Goal: Task Accomplishment & Management: Use online tool/utility

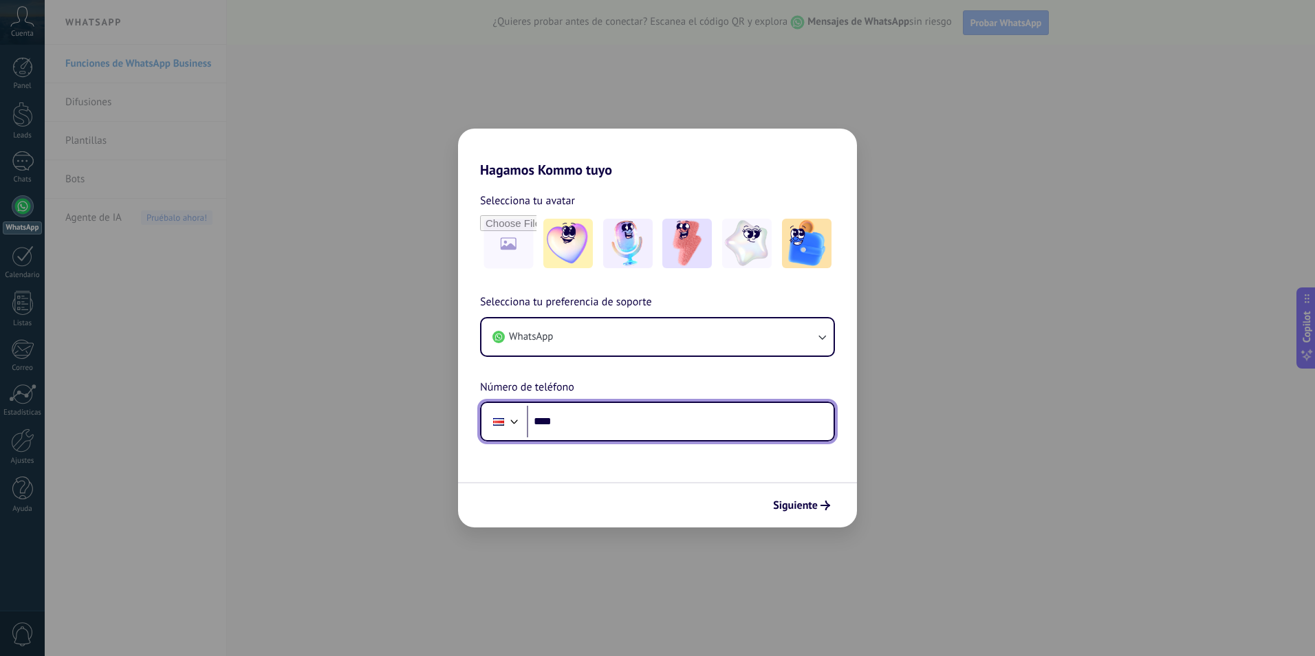
click at [618, 431] on input "****" at bounding box center [680, 422] width 307 height 32
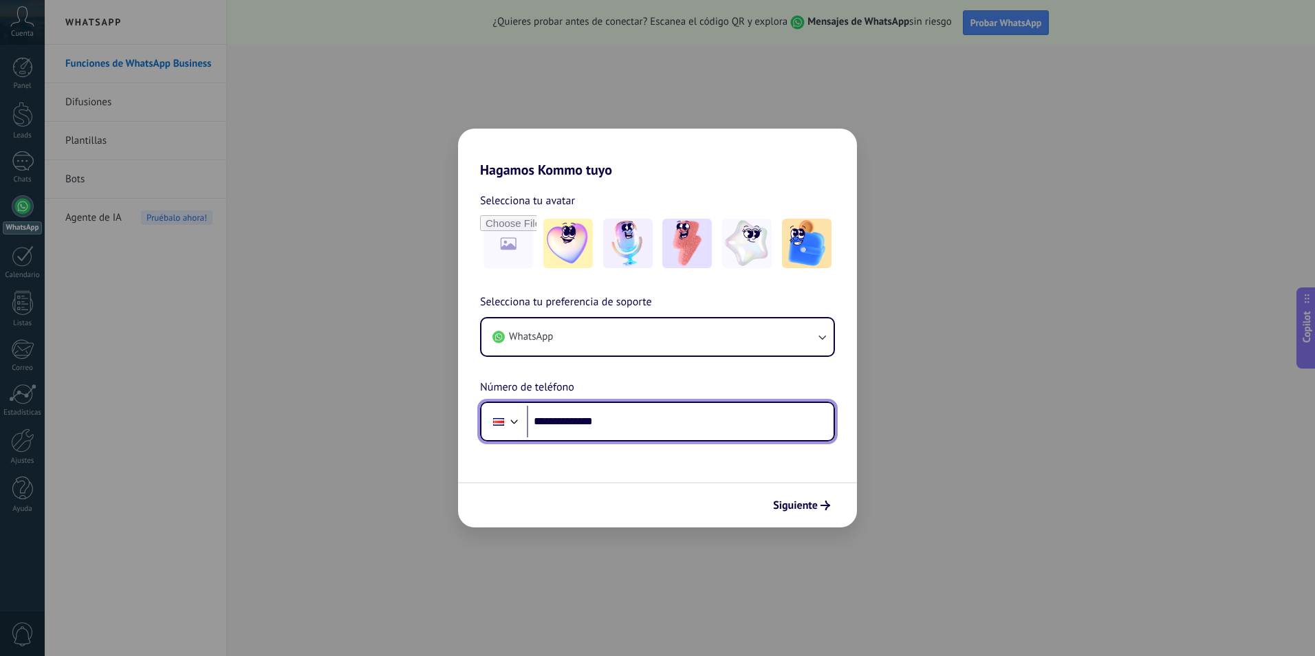
type input "**********"
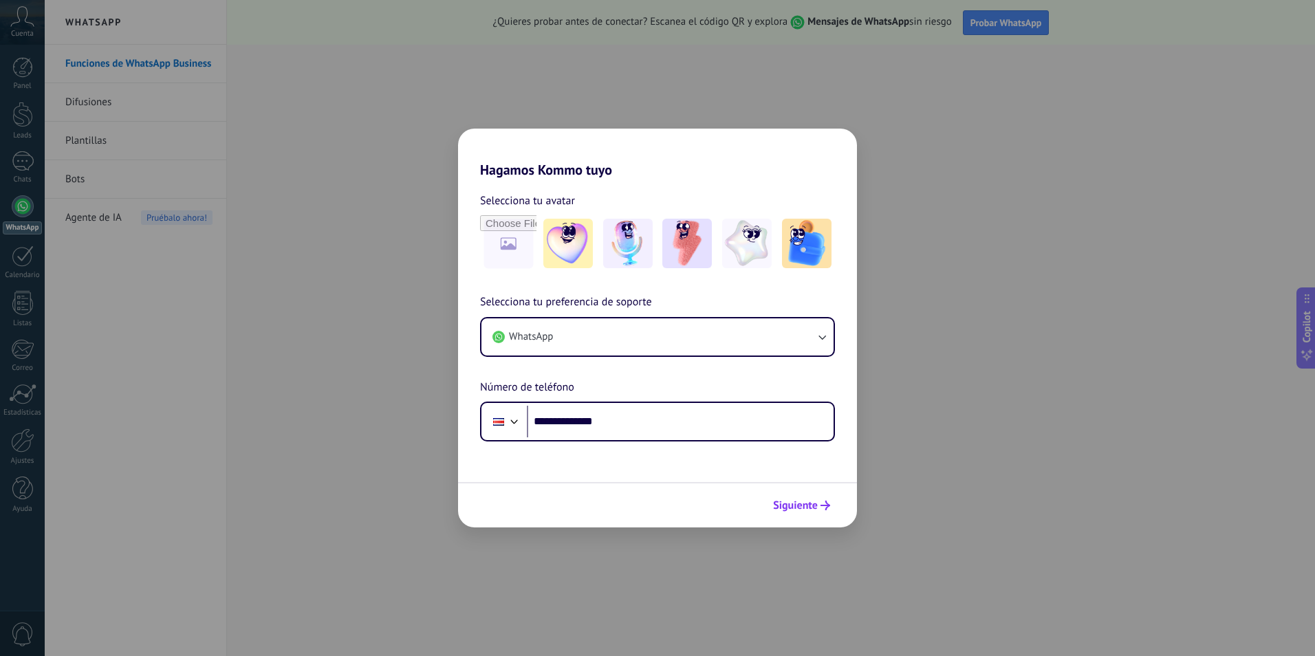
click at [814, 494] on button "Siguiente" at bounding box center [801, 505] width 69 height 23
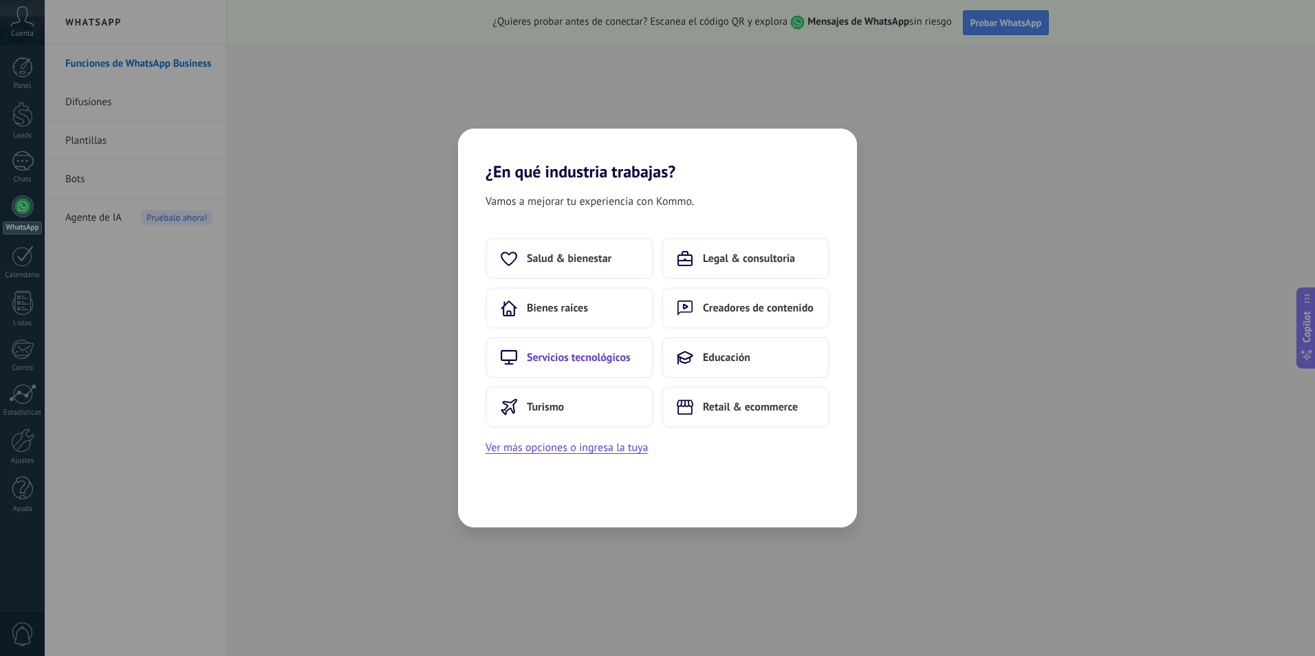
click at [602, 349] on button "Servicios tecnológicos" at bounding box center [570, 357] width 168 height 41
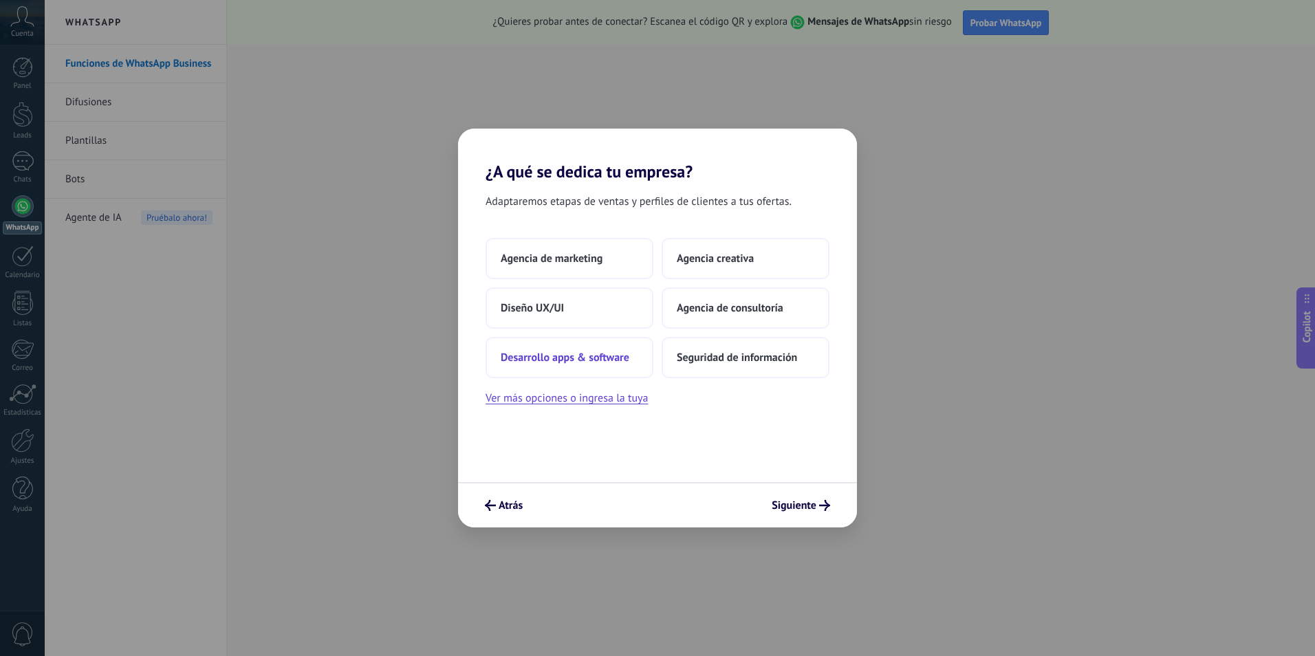
click at [595, 360] on span "Desarrollo apps & software" at bounding box center [565, 358] width 129 height 14
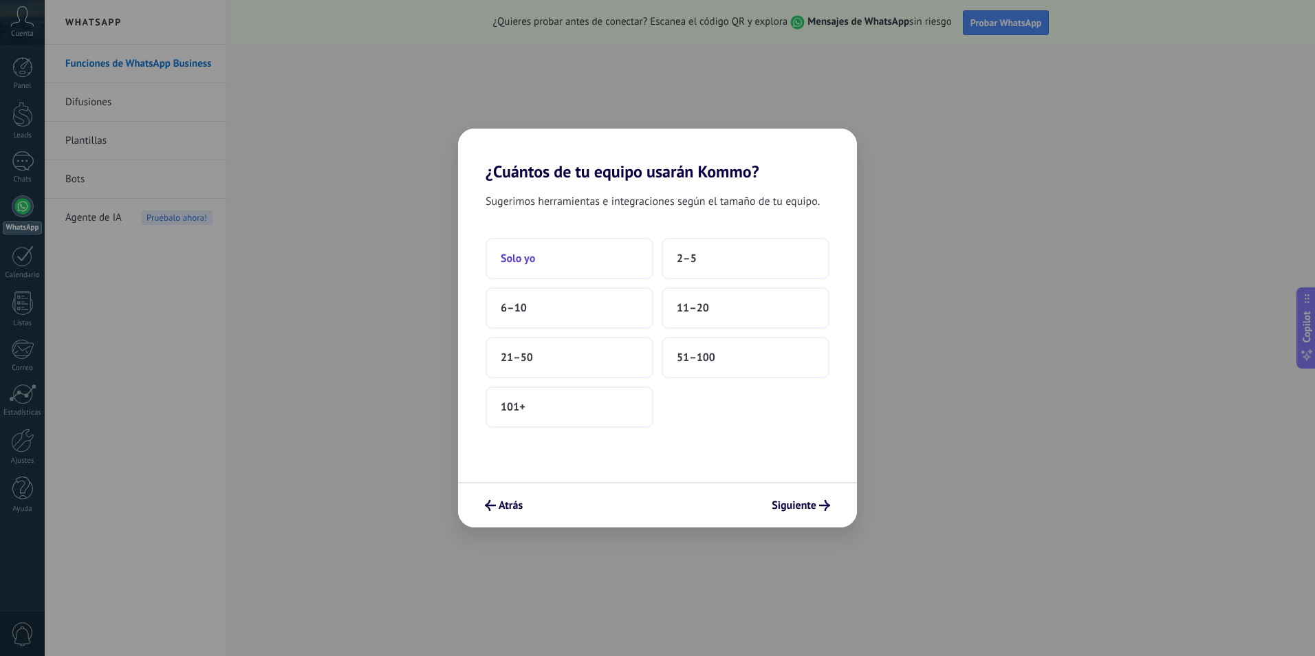
click at [575, 258] on button "Solo yo" at bounding box center [570, 258] width 168 height 41
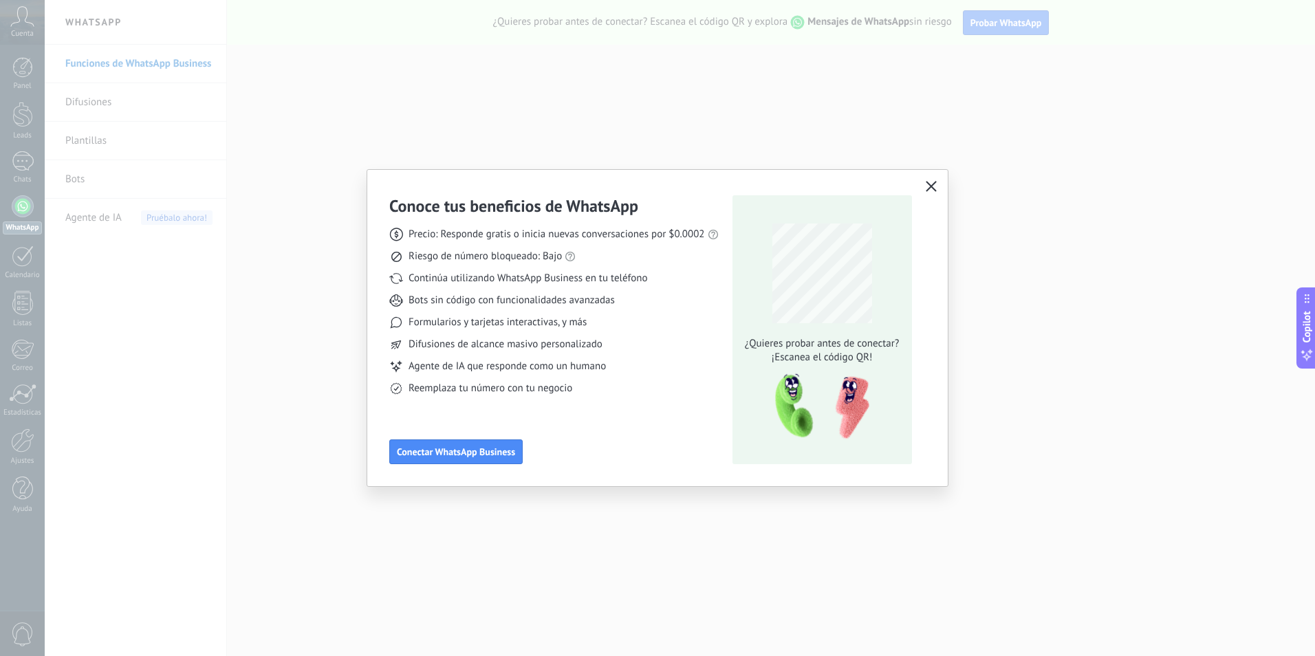
click at [934, 189] on icon "button" at bounding box center [931, 186] width 11 height 11
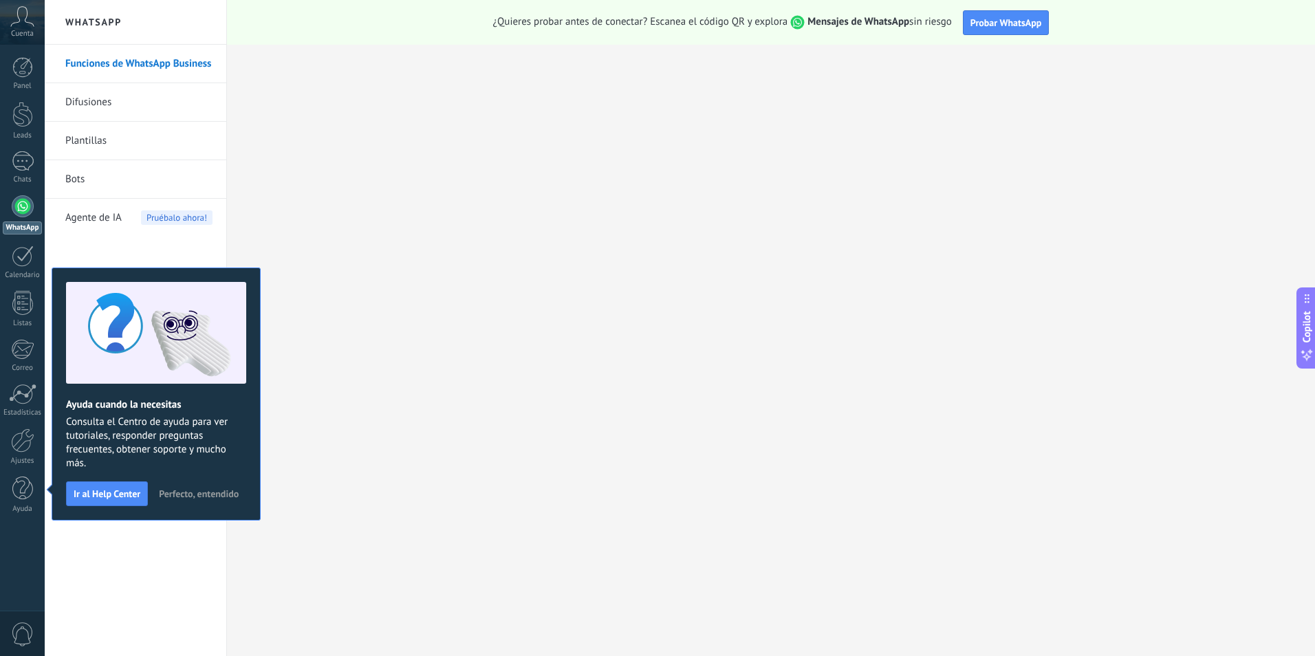
click at [20, 206] on div at bounding box center [23, 206] width 22 height 22
click at [189, 494] on span "Perfecto, entendido" at bounding box center [199, 494] width 80 height 10
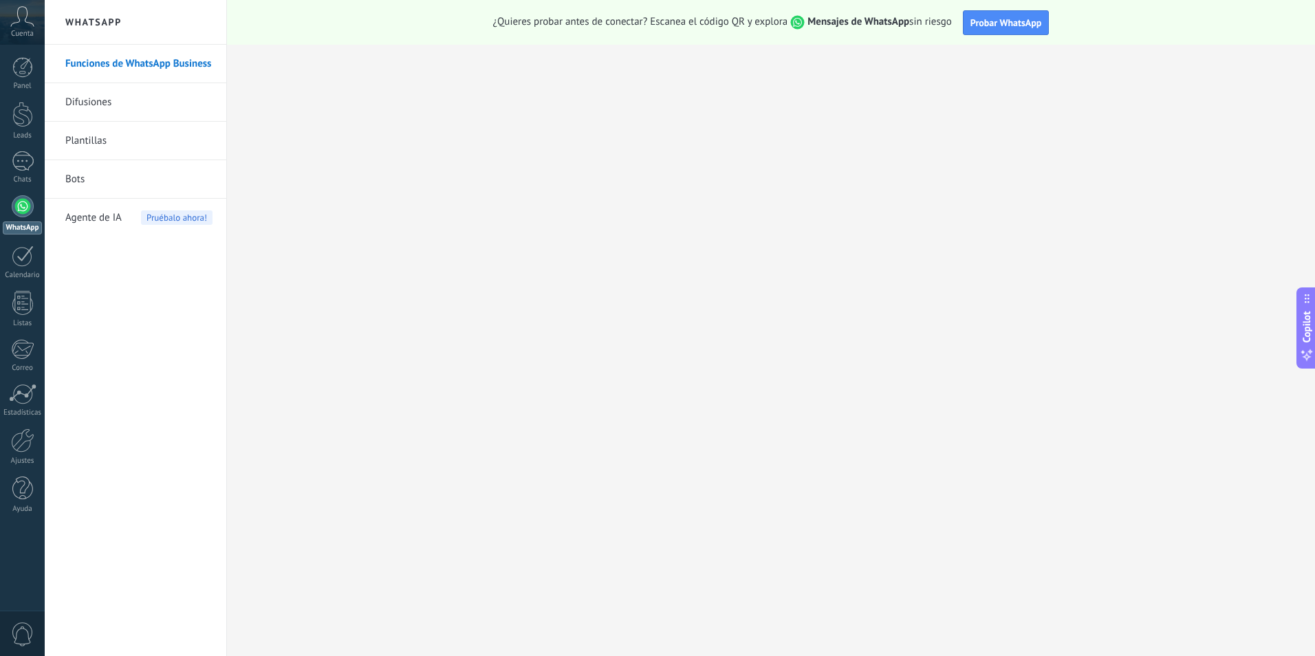
click at [120, 202] on span "Agente de IA" at bounding box center [93, 218] width 56 height 39
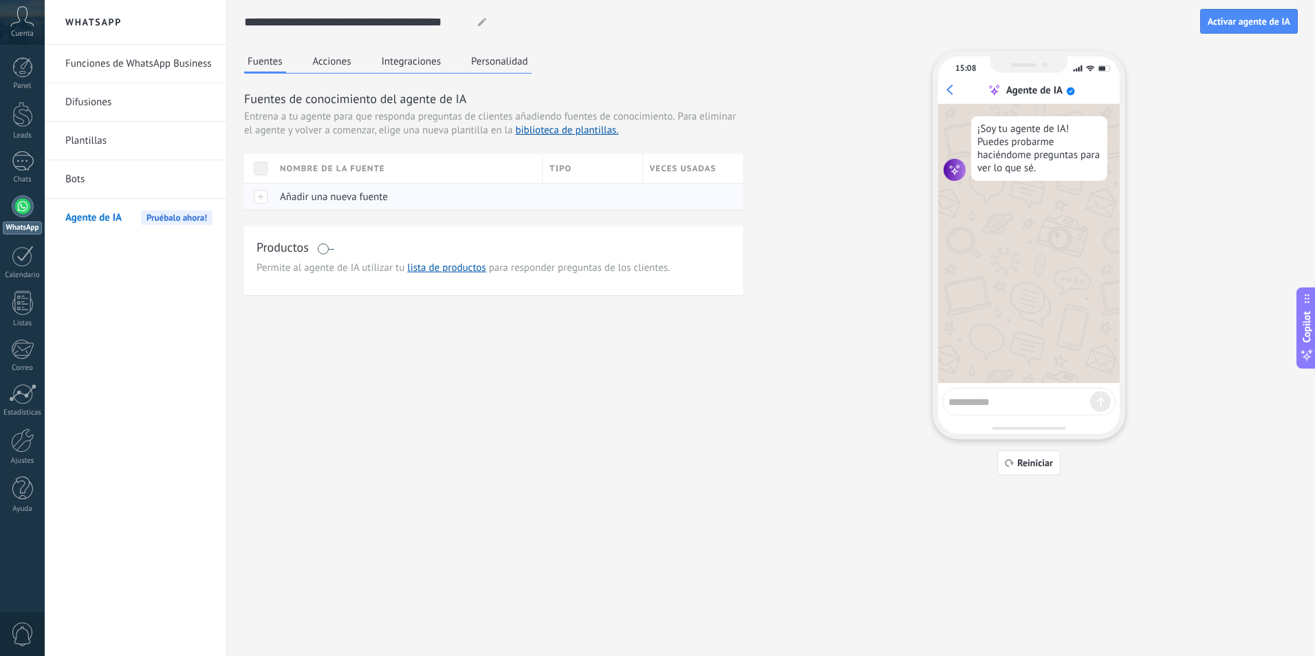
click at [316, 198] on span "Añadir una nueva fuente" at bounding box center [334, 197] width 108 height 13
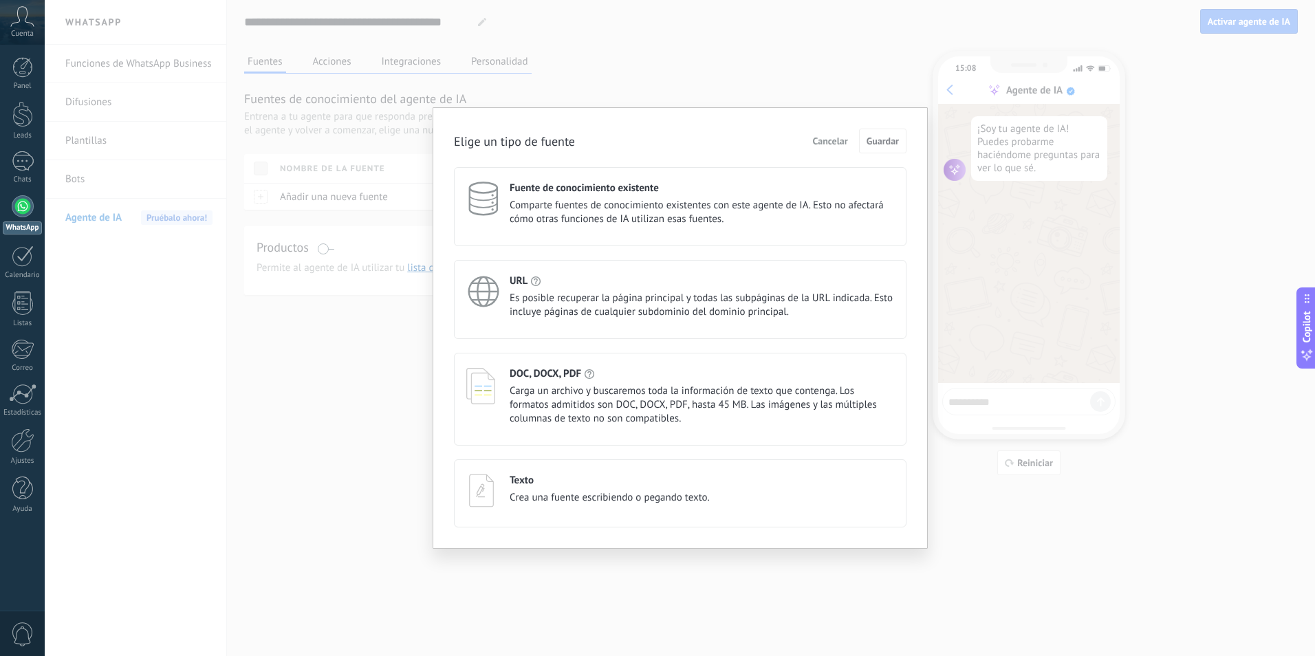
click at [732, 205] on span "Comparte fuentes de conocimiento existentes con este agente de IA. Esto no afec…" at bounding box center [702, 213] width 384 height 28
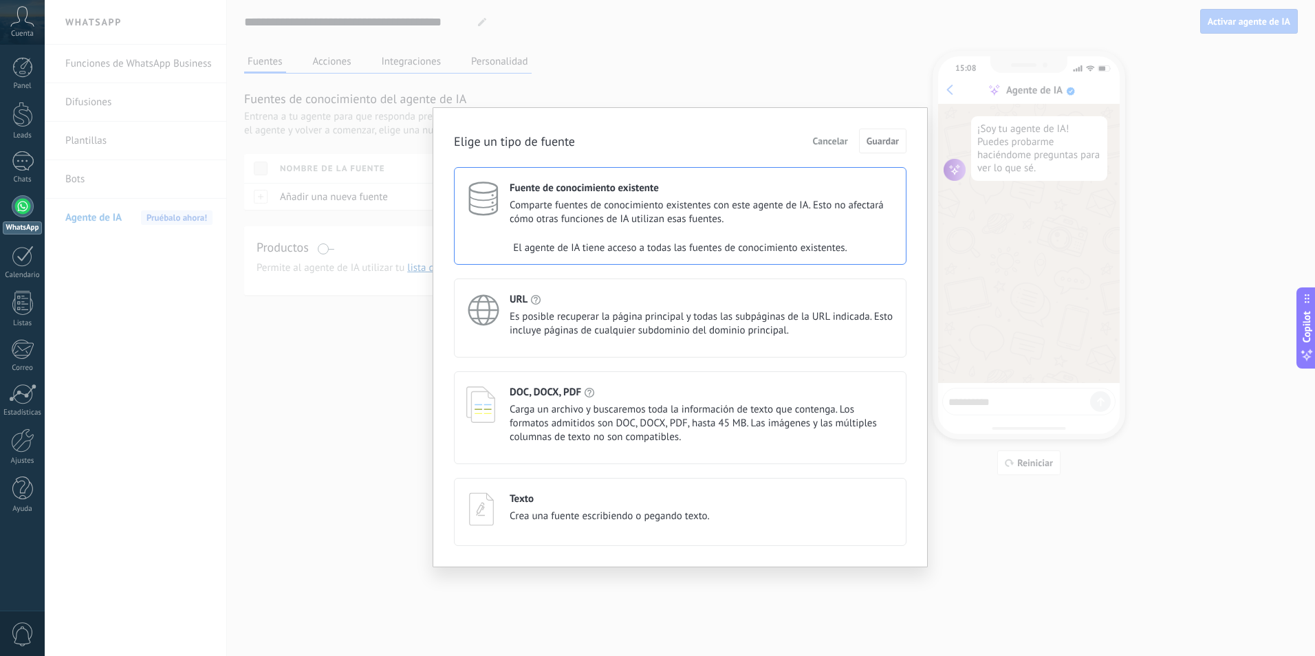
click at [731, 216] on span "Comparte fuentes de conocimiento existentes con este agente de IA. Esto no afec…" at bounding box center [702, 213] width 384 height 28
click at [655, 325] on span "Es posible recuperar la página principal y todas las subpáginas de la URL indic…" at bounding box center [702, 324] width 384 height 28
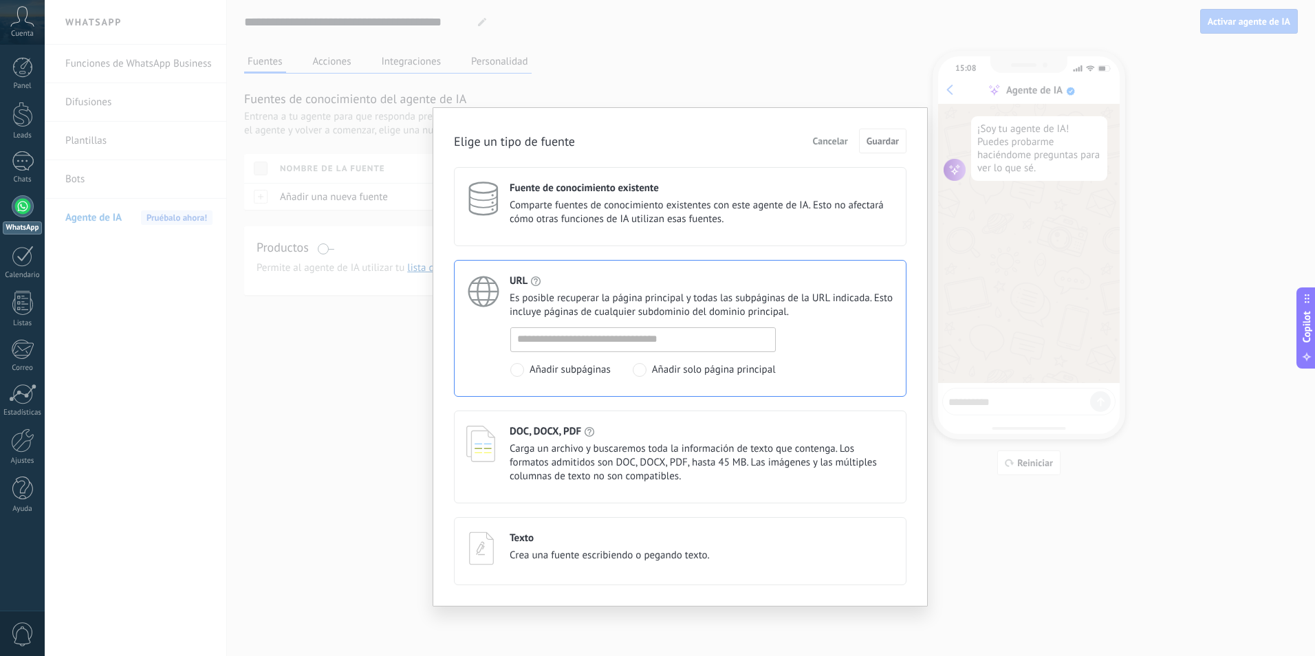
click at [661, 196] on div "Fuente de conocimiento existente Comparte fuentes de conocimiento existentes co…" at bounding box center [702, 204] width 384 height 45
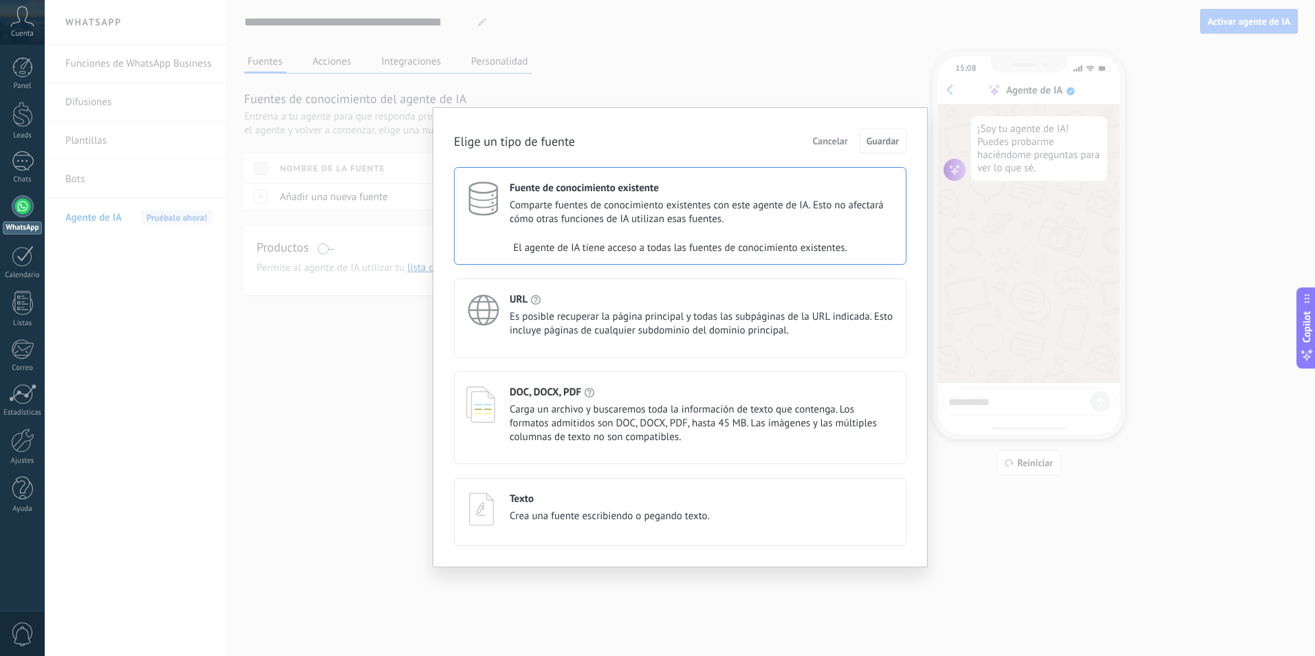
click at [636, 308] on div "URL Es posible recuperar la página principal y todas las subpáginas de la URL i…" at bounding box center [702, 315] width 384 height 45
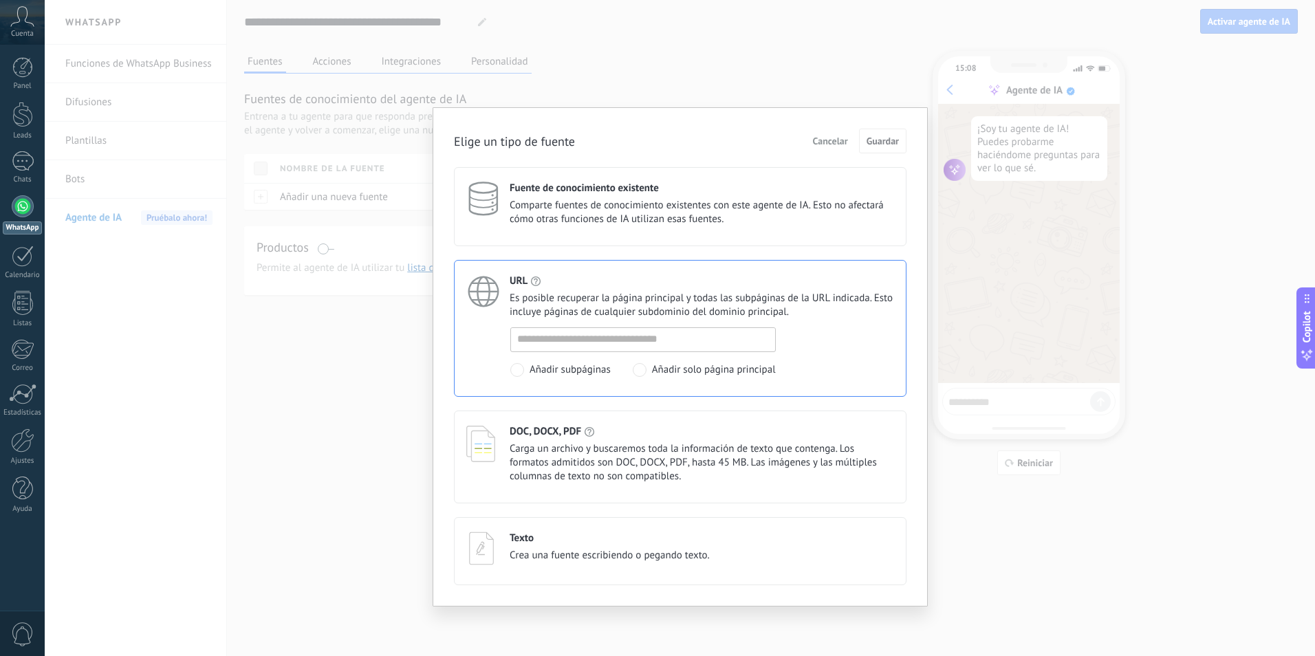
click at [644, 223] on span "Comparte fuentes de conocimiento existentes con este agente de IA. Esto no afec…" at bounding box center [702, 213] width 384 height 28
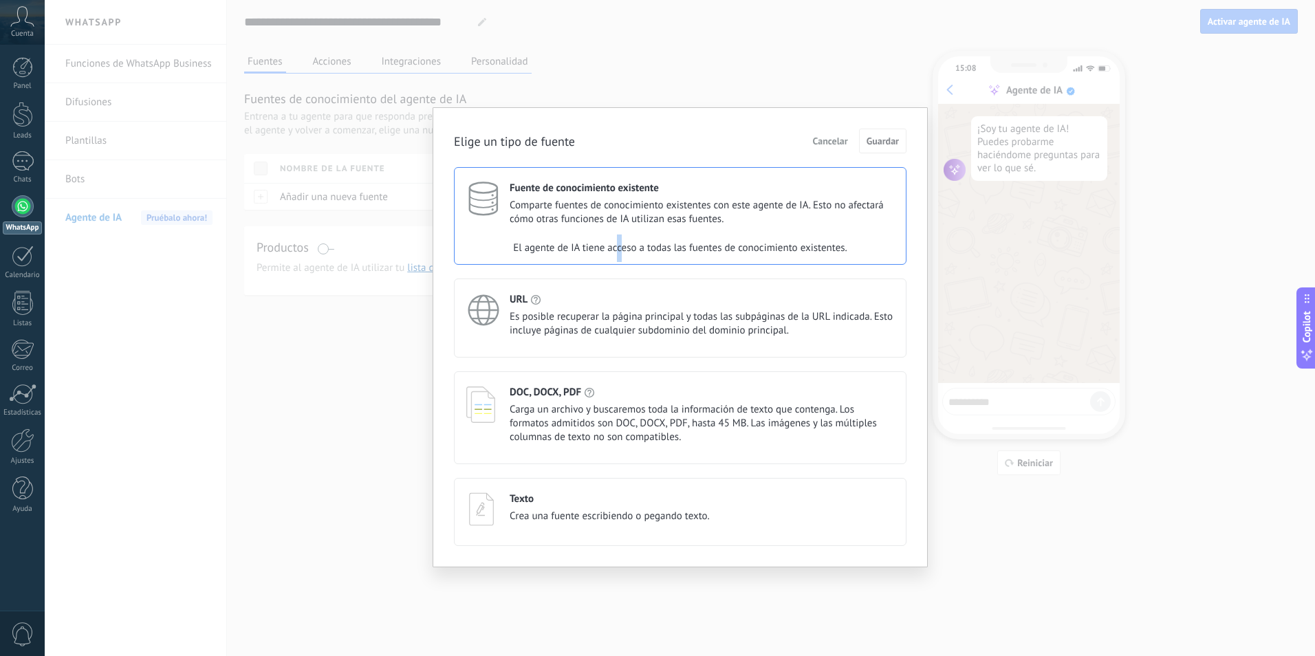
click at [619, 243] on div "El agente de IA tiene acceso a todas las fuentes de conocimiento existentes." at bounding box center [680, 249] width 451 height 28
click at [834, 253] on div "El agente de IA tiene acceso a todas las fuentes de conocimiento existentes." at bounding box center [680, 249] width 451 height 28
click at [675, 491] on div "Texto Crea una fuente escribiendo o pegando texto." at bounding box center [680, 512] width 453 height 68
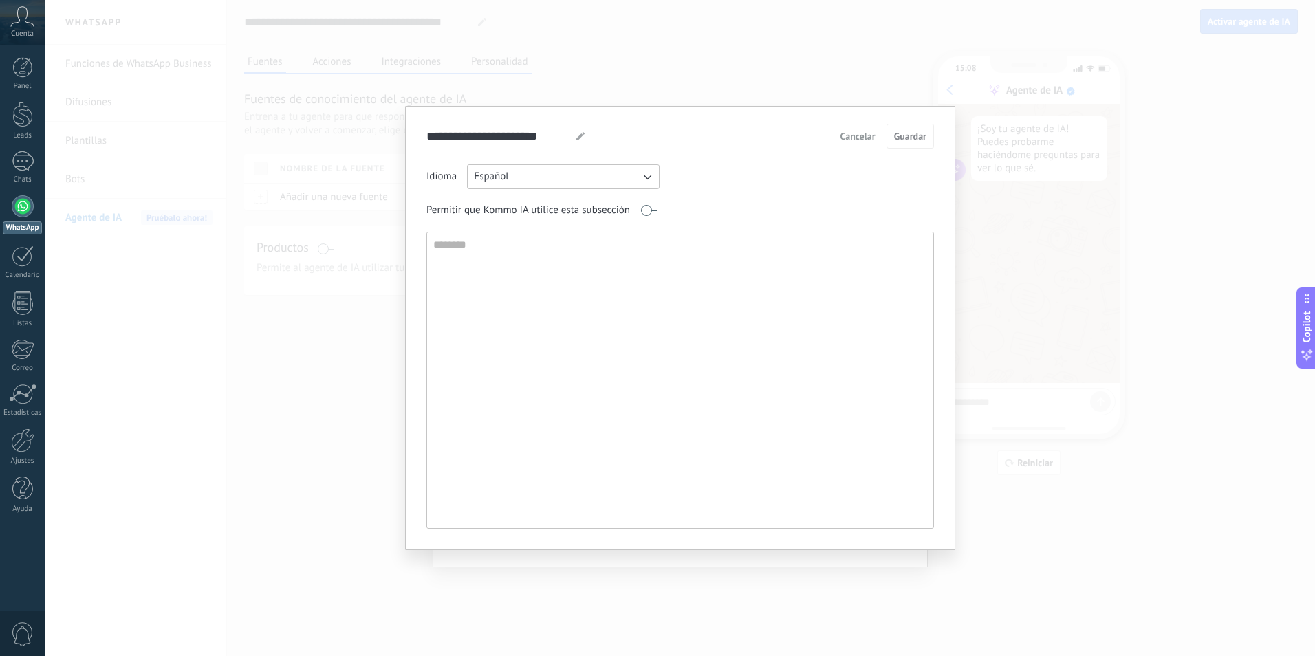
click at [845, 138] on span "Cancelar" at bounding box center [857, 136] width 35 height 10
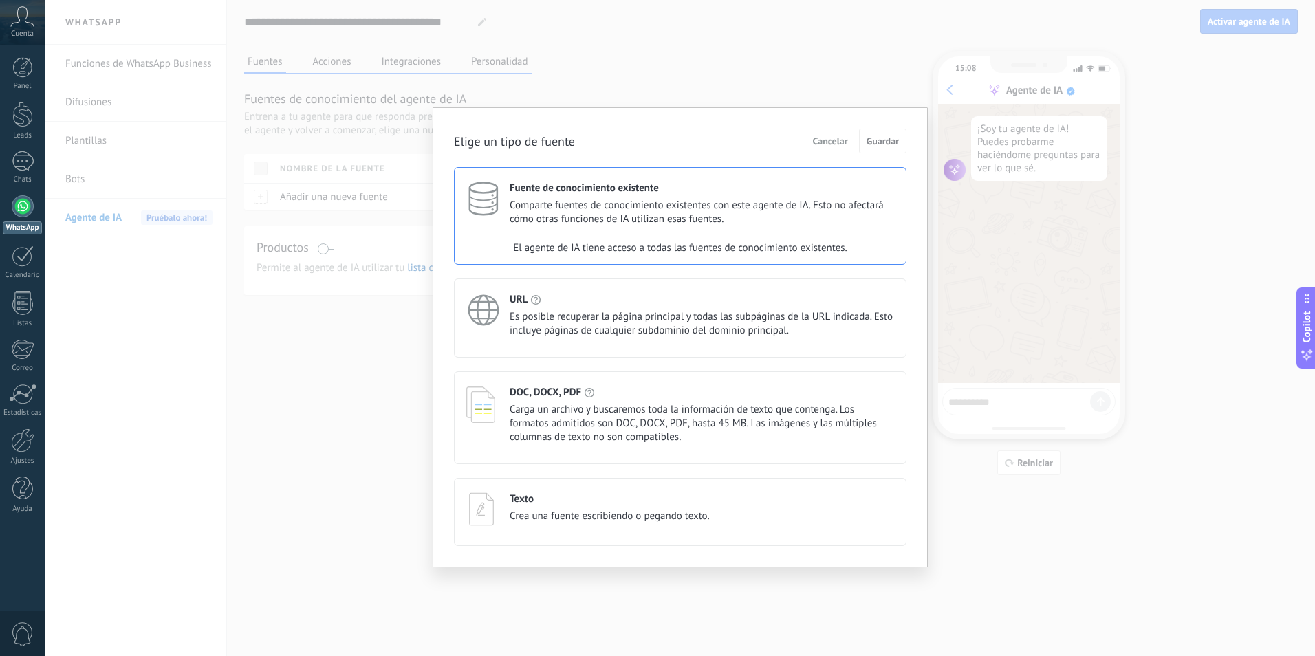
click at [677, 403] on span "Carga un archivo y buscaremos toda la información de texto que contenga. Los fo…" at bounding box center [702, 423] width 384 height 41
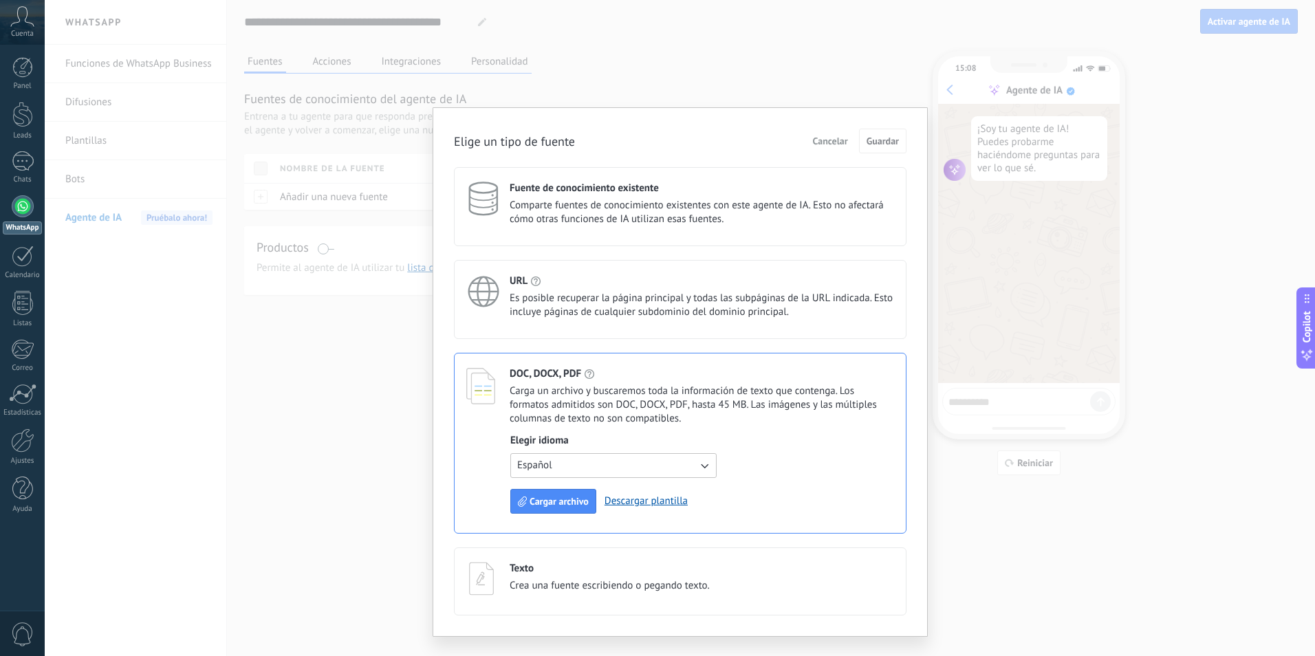
click at [707, 261] on div "URL Es posible recuperar la página principal y todas las subpáginas de la URL i…" at bounding box center [680, 299] width 453 height 79
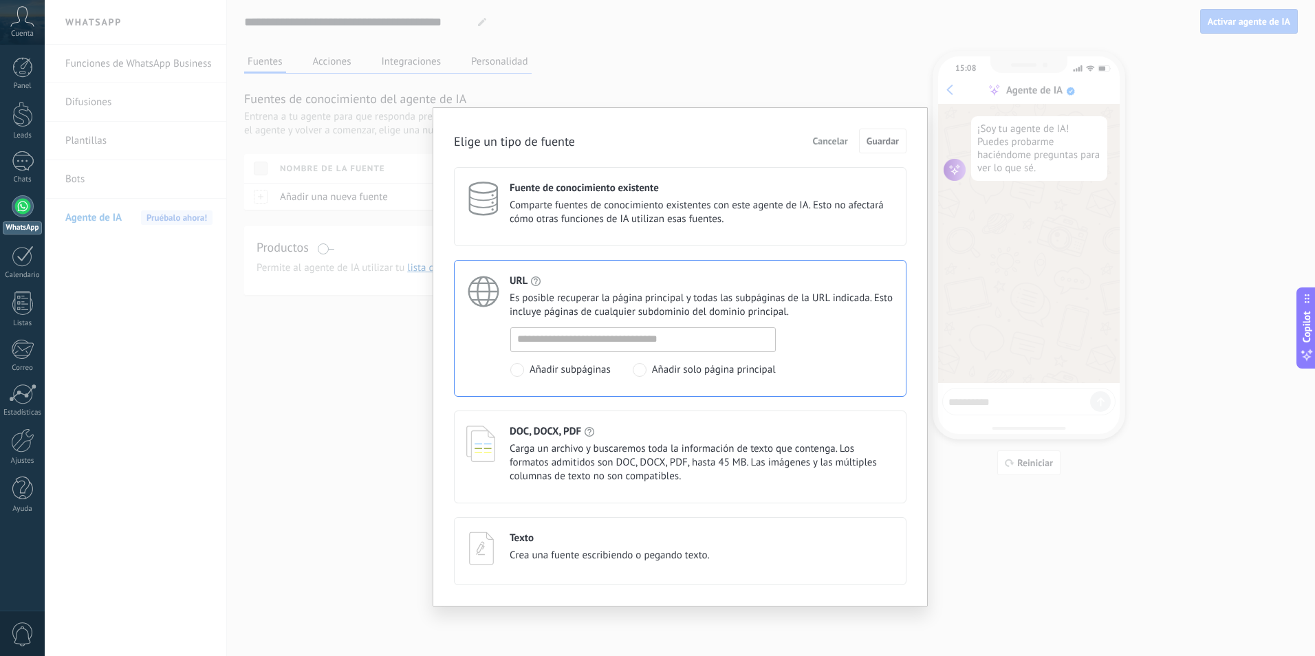
click at [697, 287] on div "URL Es posible recuperar la página principal y todas las subpáginas de la URL i…" at bounding box center [702, 296] width 384 height 45
click at [846, 138] on span "Cancelar" at bounding box center [830, 141] width 35 height 10
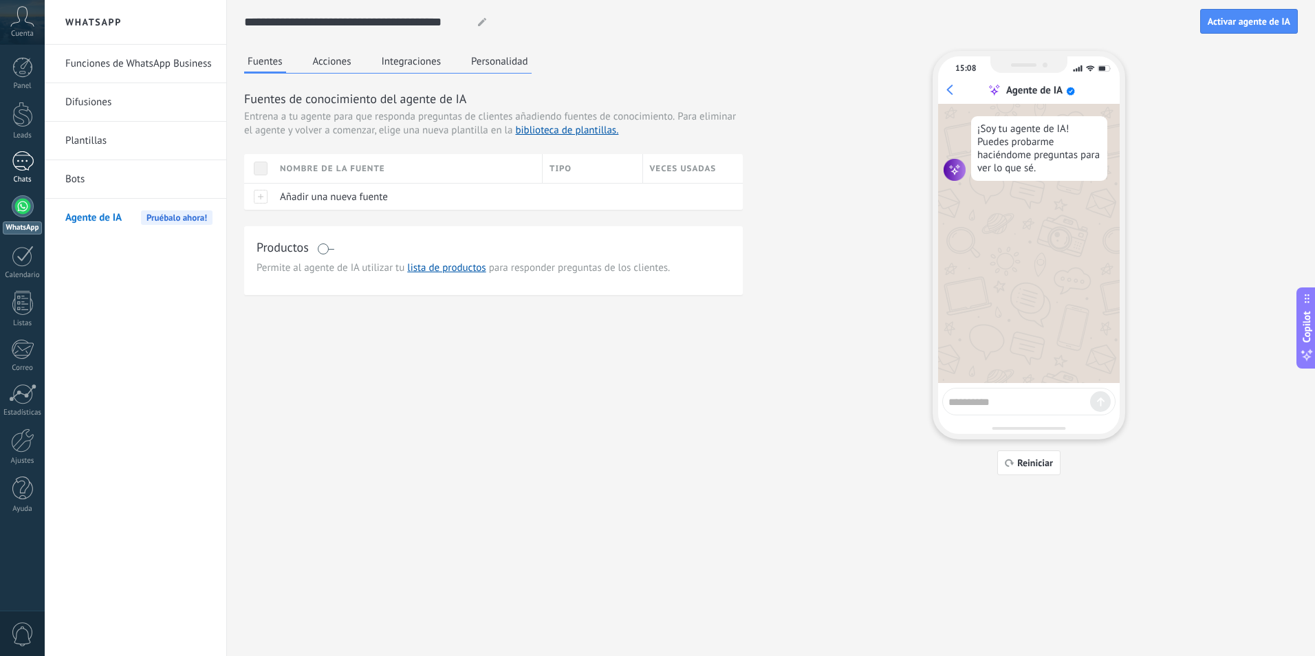
click at [17, 164] on div at bounding box center [23, 161] width 22 height 20
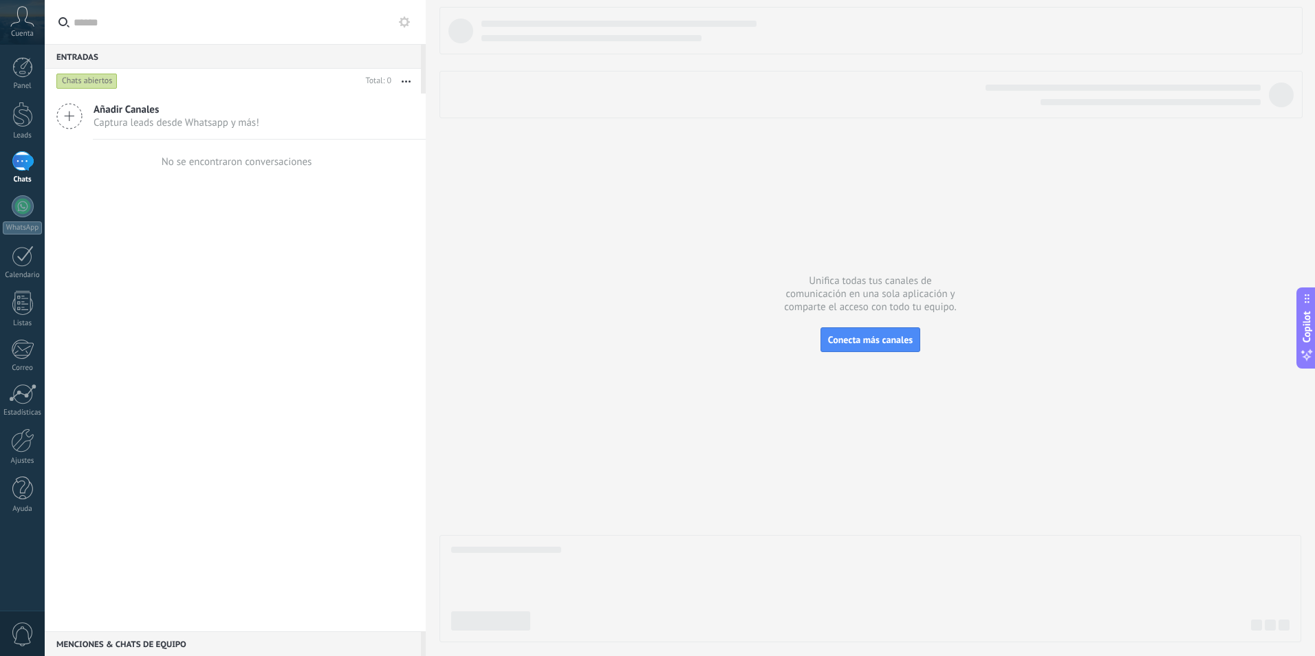
click at [116, 126] on span "Captura leads desde Whatsapp y más!" at bounding box center [177, 122] width 166 height 13
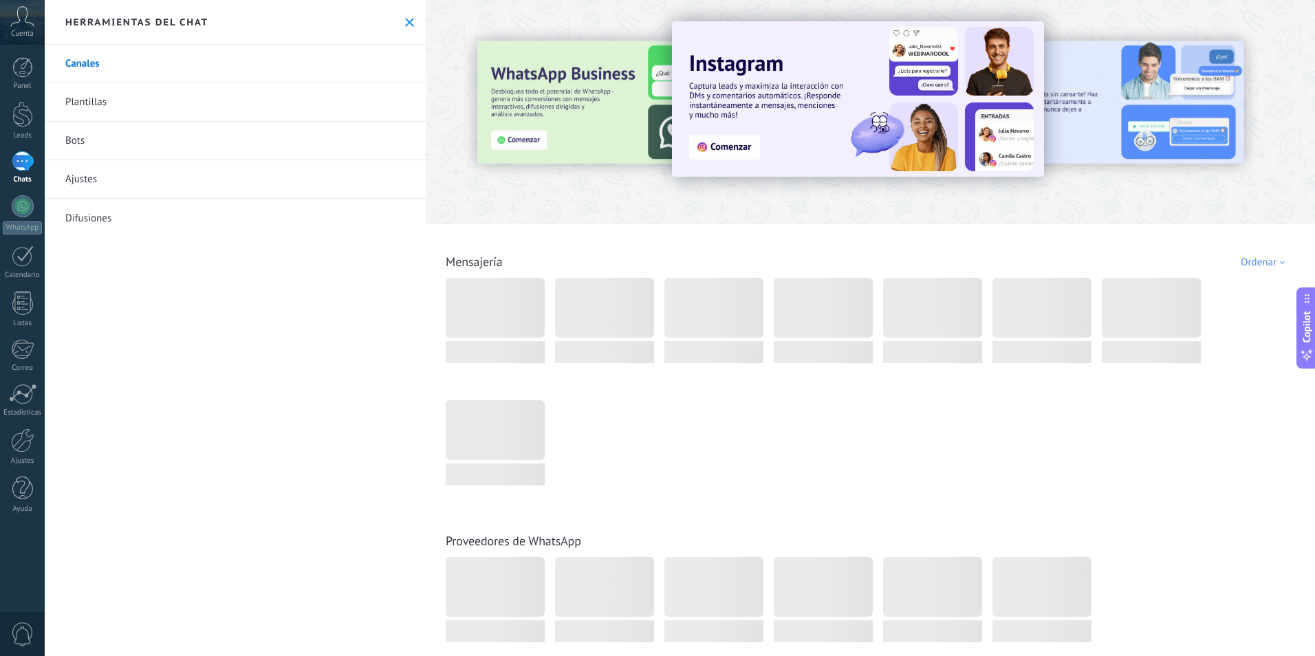
click at [405, 25] on use at bounding box center [409, 22] width 9 height 9
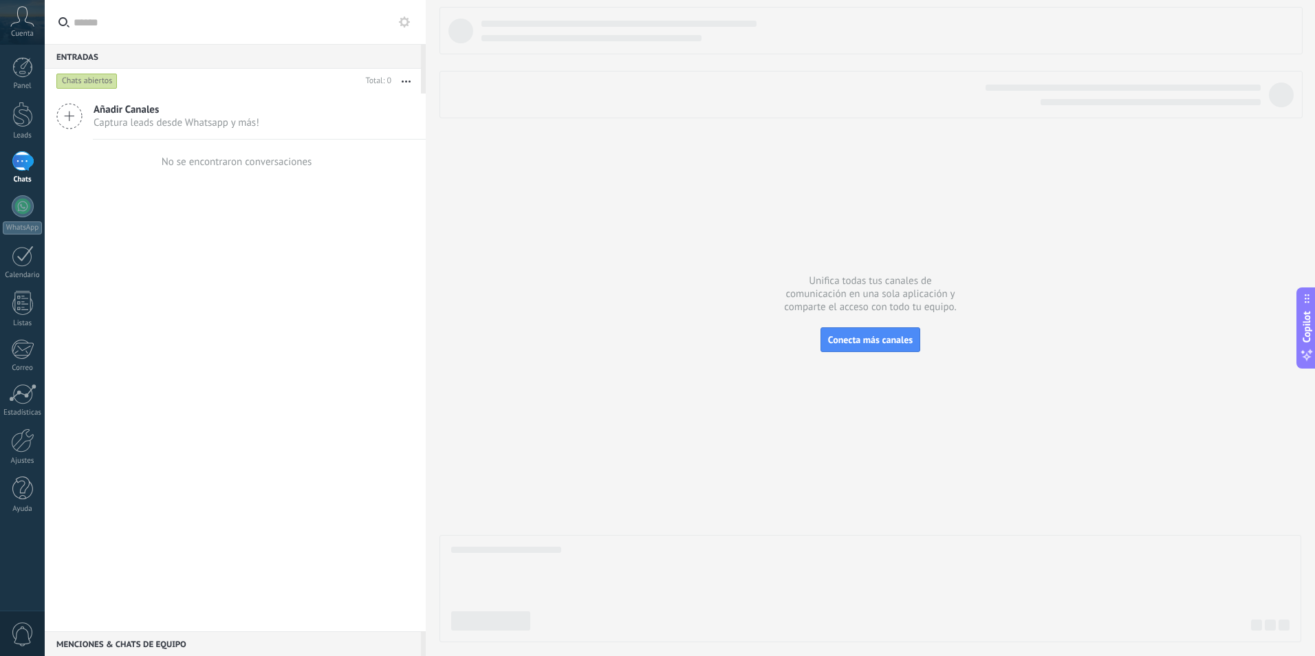
click at [852, 353] on div at bounding box center [870, 324] width 862 height 635
click at [851, 343] on span "Conecta más canales" at bounding box center [870, 340] width 85 height 12
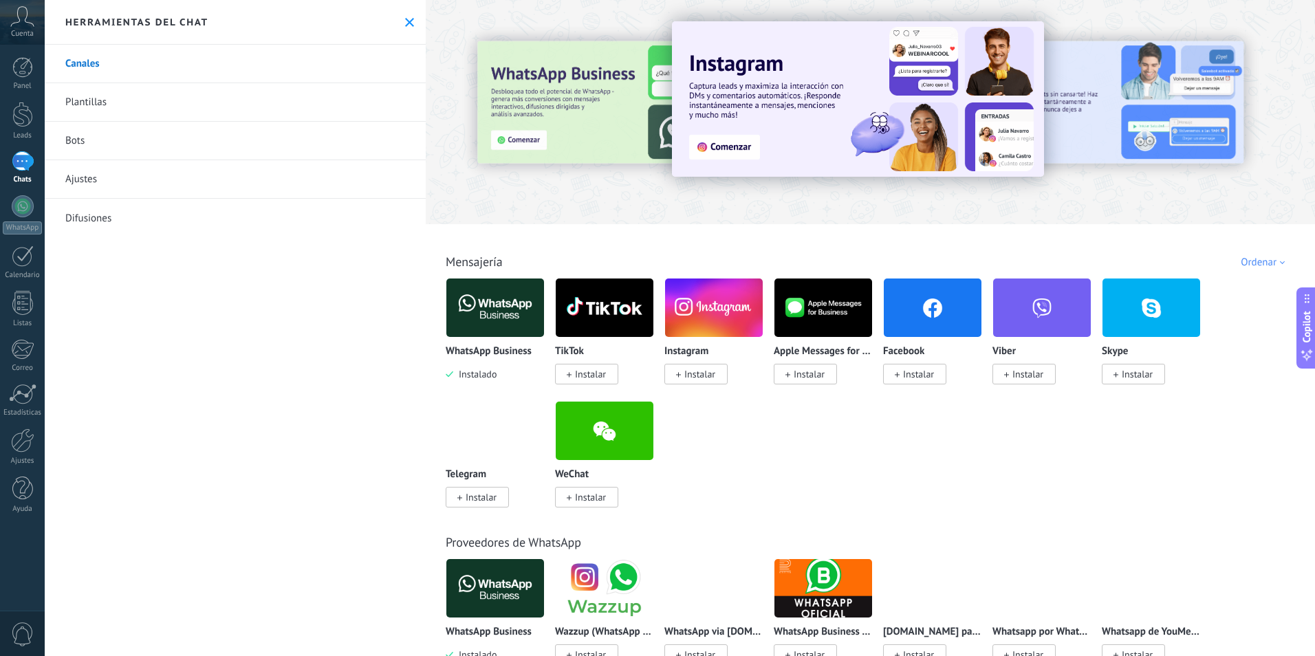
click at [922, 382] on span "Instalar" at bounding box center [914, 374] width 63 height 21
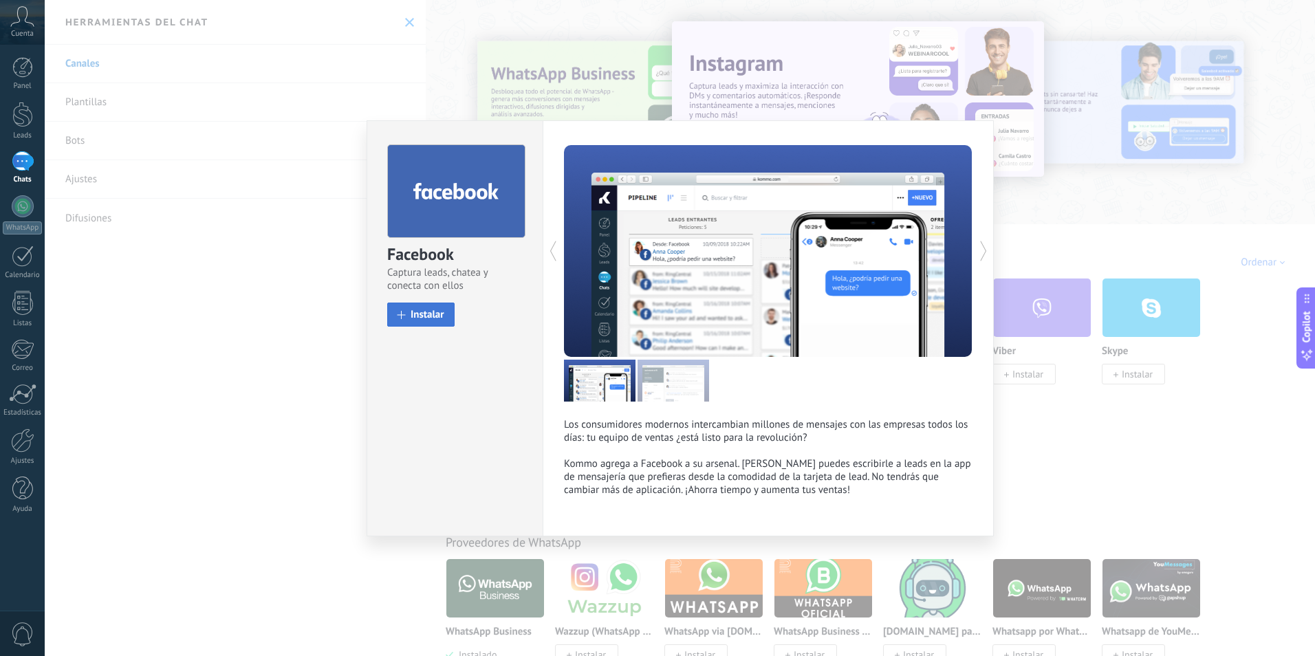
click at [431, 309] on span "Instalar" at bounding box center [428, 314] width 34 height 10
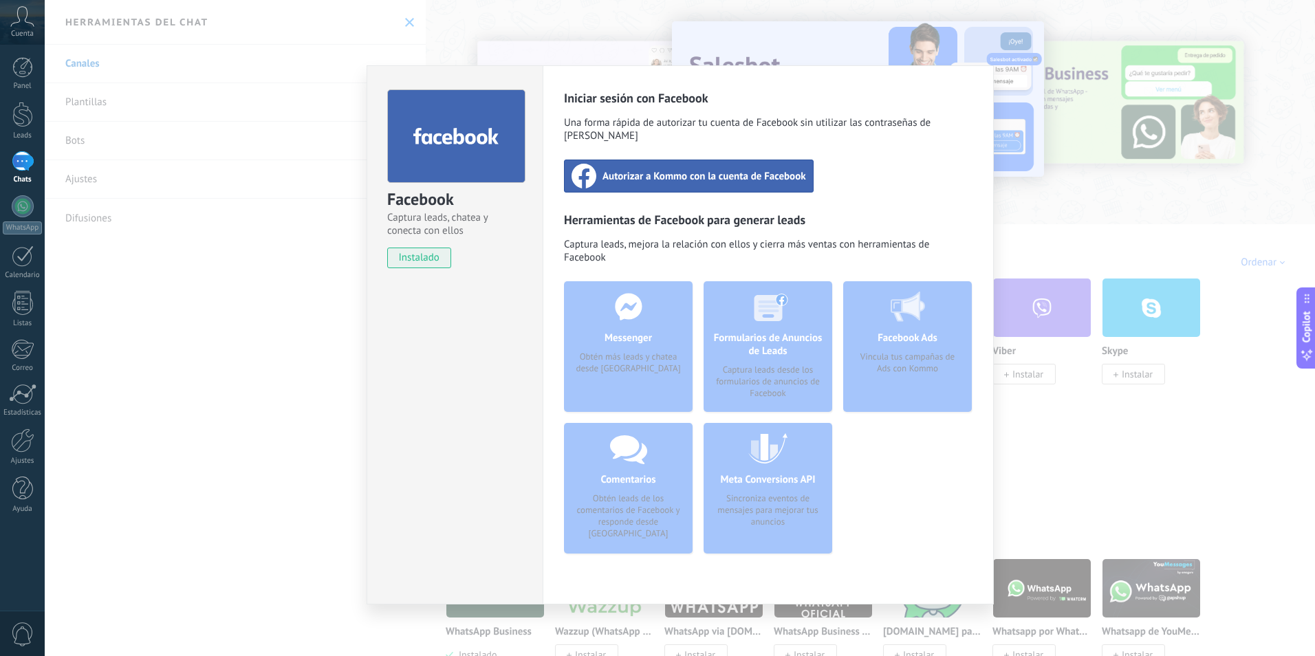
click at [710, 169] on span "Autorizar a Kommo con la cuenta de Facebook" at bounding box center [704, 176] width 204 height 14
